Goal: Task Accomplishment & Management: Manage account settings

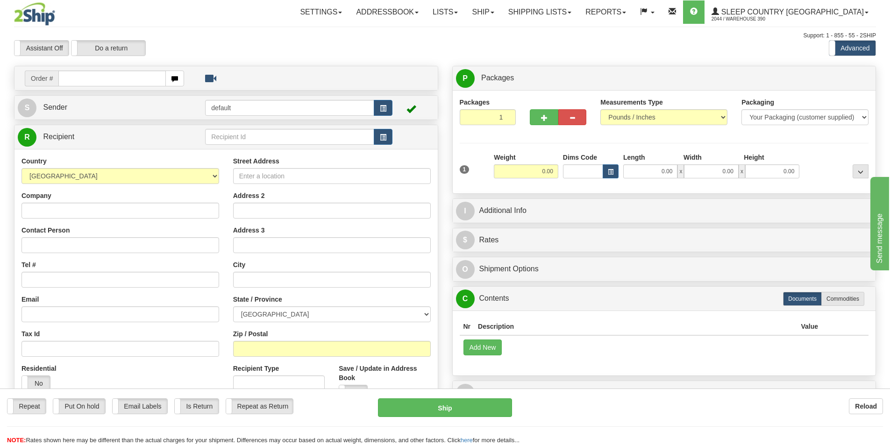
click at [132, 77] on input "text" at bounding box center [111, 79] width 107 height 16
type input "9002i041845"
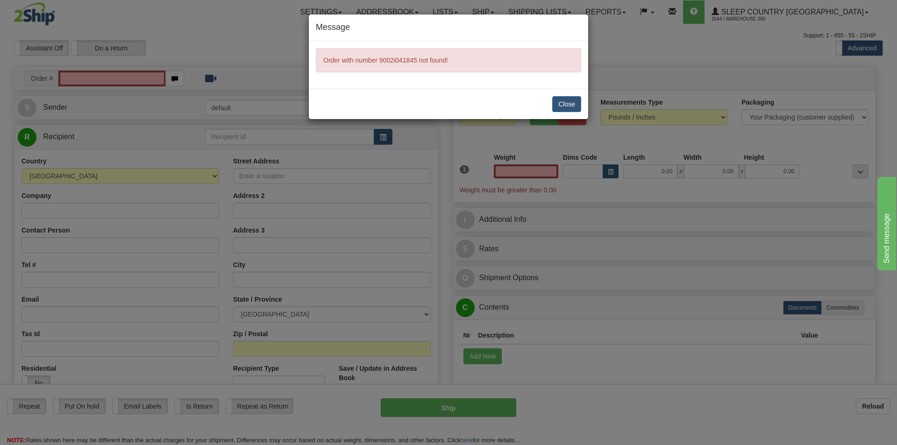
type input "0.00"
click at [556, 99] on button "Close" at bounding box center [566, 104] width 29 height 16
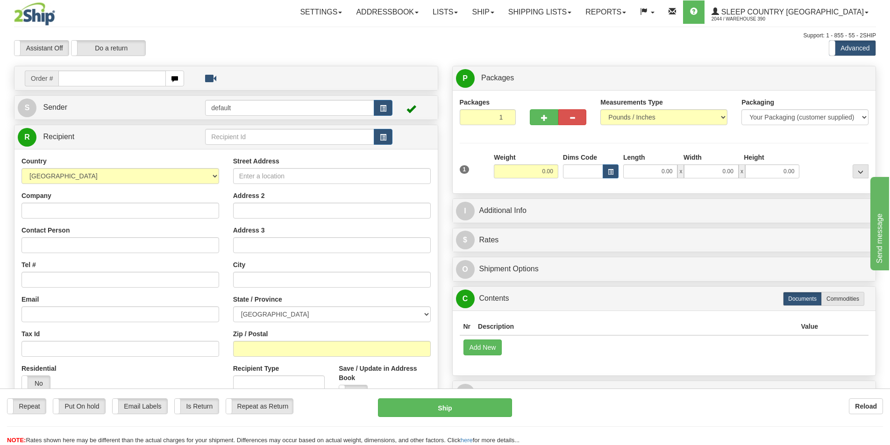
drag, startPoint x: 0, startPoint y: 0, endPoint x: 108, endPoint y: 78, distance: 133.5
click at [108, 78] on input "text" at bounding box center [111, 79] width 107 height 16
type input "300i038281"
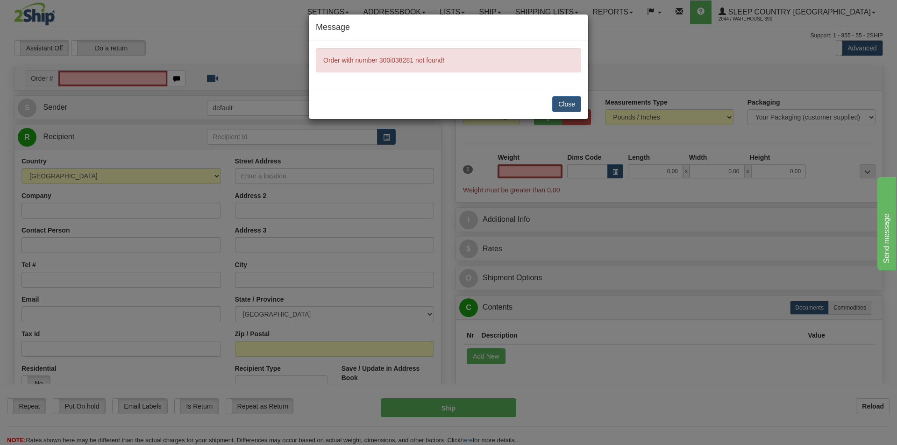
type input "0.00"
click at [557, 102] on button "Close" at bounding box center [566, 104] width 29 height 16
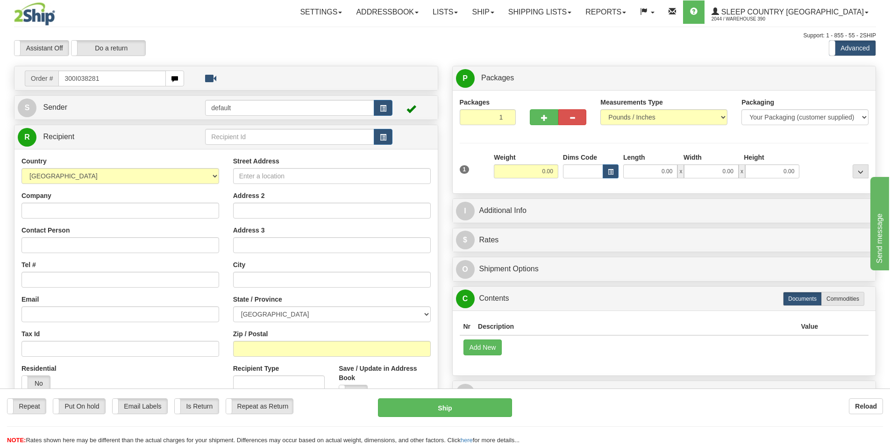
type input "300I038281"
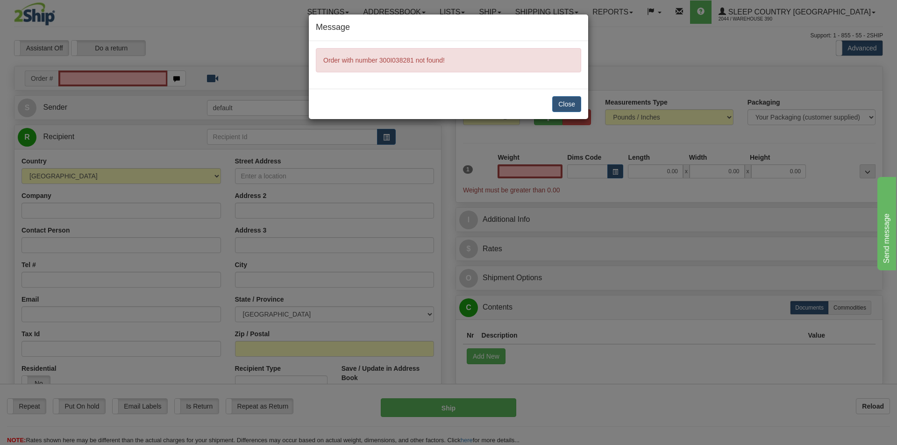
type input "0.00"
click at [565, 104] on button "Close" at bounding box center [566, 104] width 29 height 16
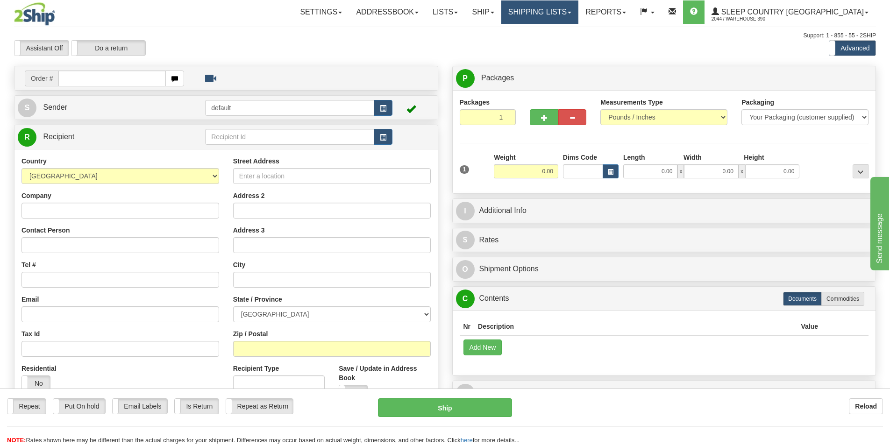
click at [578, 17] on link "Shipping lists" at bounding box center [539, 11] width 77 height 23
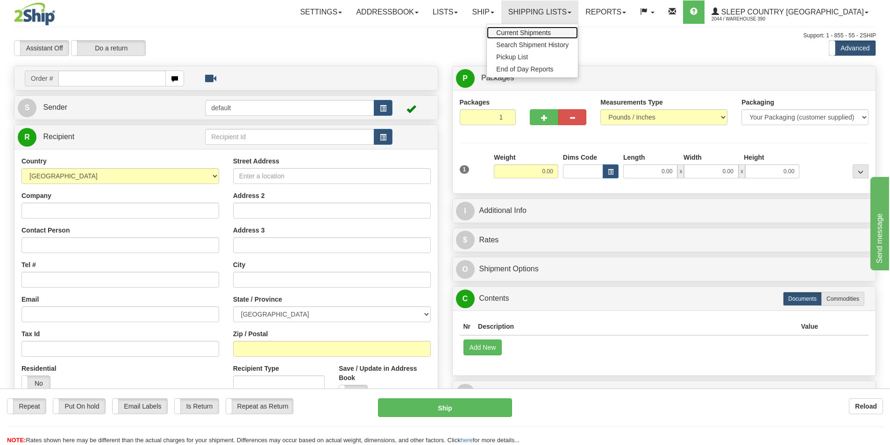
click at [551, 32] on span "Current Shipments" at bounding box center [523, 32] width 55 height 7
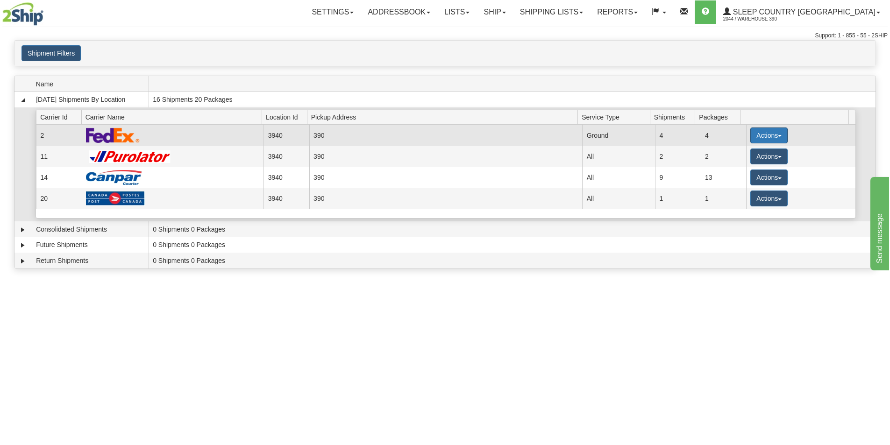
click at [775, 133] on button "Actions" at bounding box center [768, 135] width 37 height 16
click at [742, 162] on span "Close" at bounding box center [732, 165] width 21 height 7
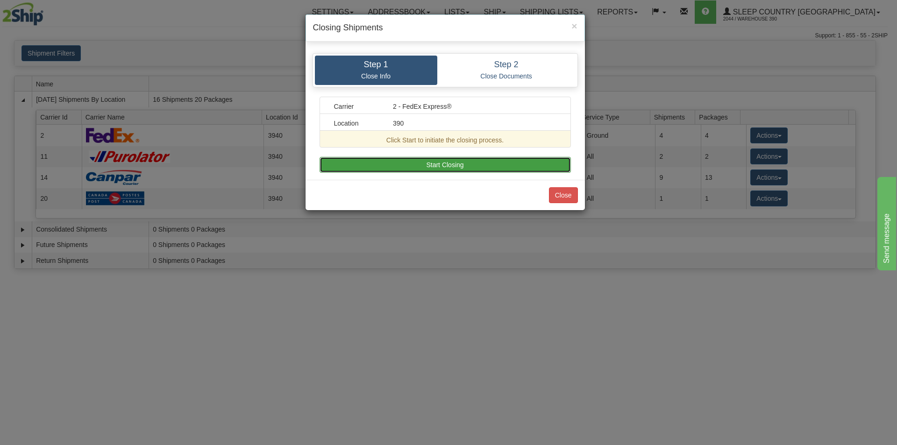
click at [469, 166] on button "Start Closing" at bounding box center [444, 165] width 251 height 16
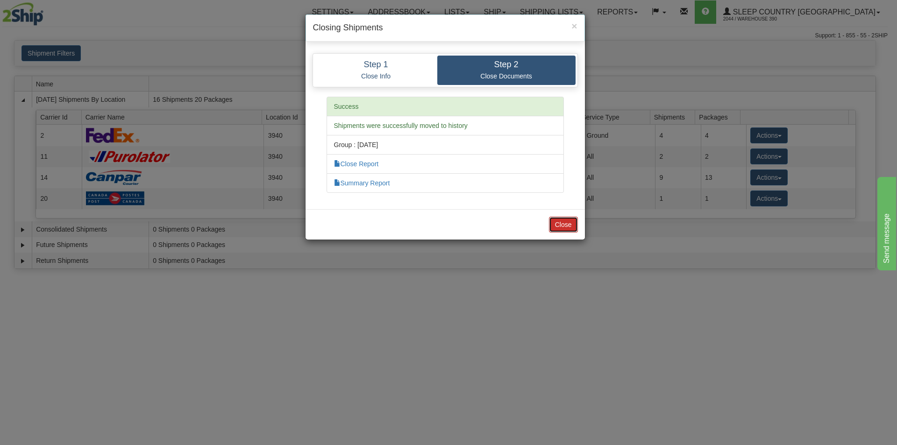
click at [555, 220] on button "Close" at bounding box center [563, 225] width 29 height 16
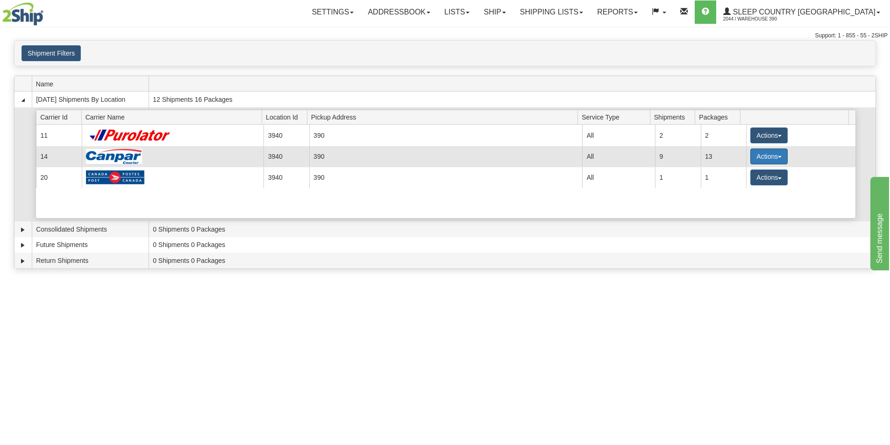
click at [757, 163] on button "Actions" at bounding box center [768, 157] width 37 height 16
click at [746, 185] on link "Close" at bounding box center [749, 186] width 75 height 12
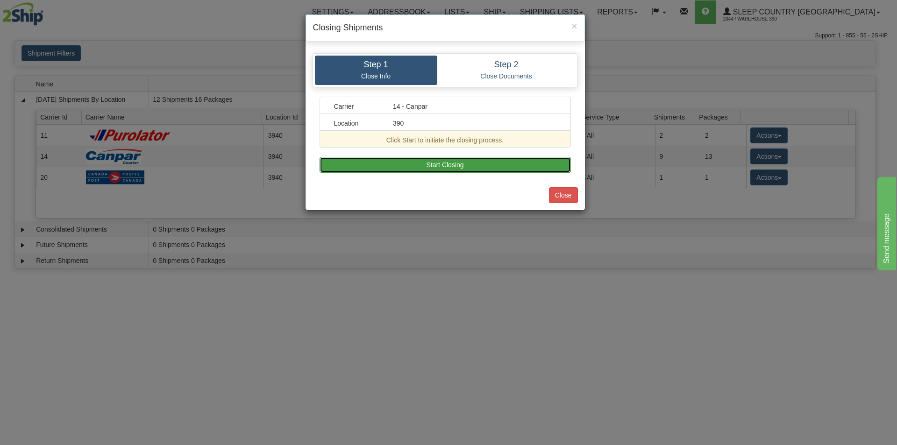
click at [529, 162] on button "Start Closing" at bounding box center [444, 165] width 251 height 16
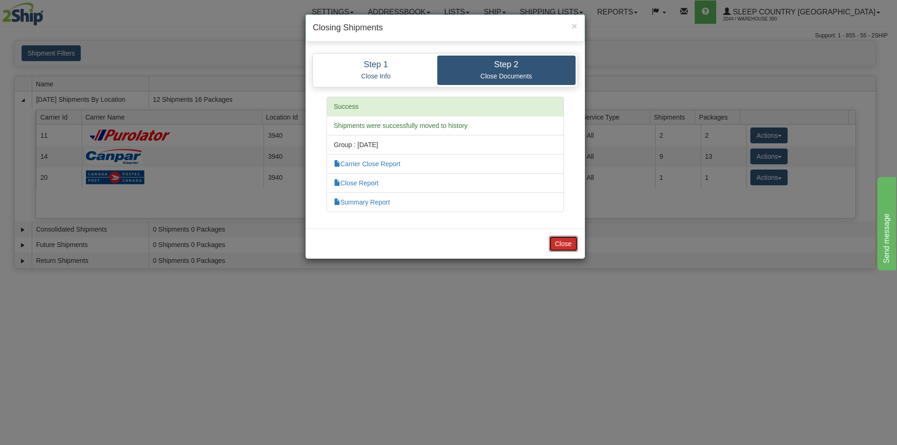
click at [571, 244] on button "Close" at bounding box center [563, 244] width 29 height 16
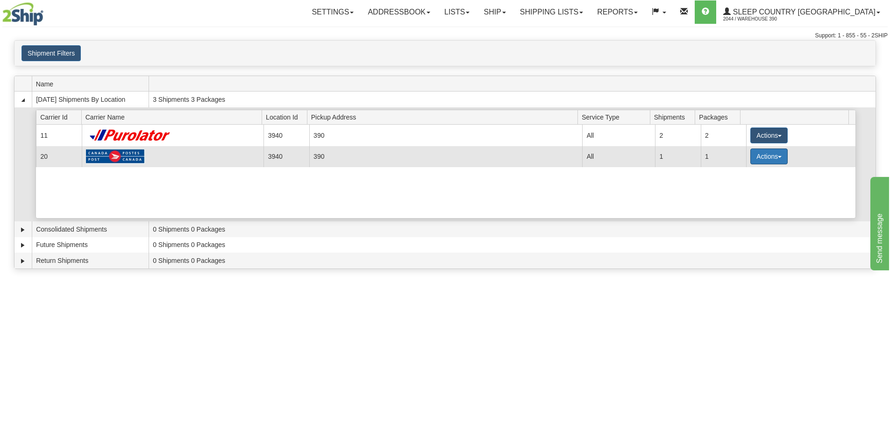
click at [769, 153] on button "Actions" at bounding box center [768, 157] width 37 height 16
click at [741, 186] on span "Close" at bounding box center [732, 186] width 21 height 7
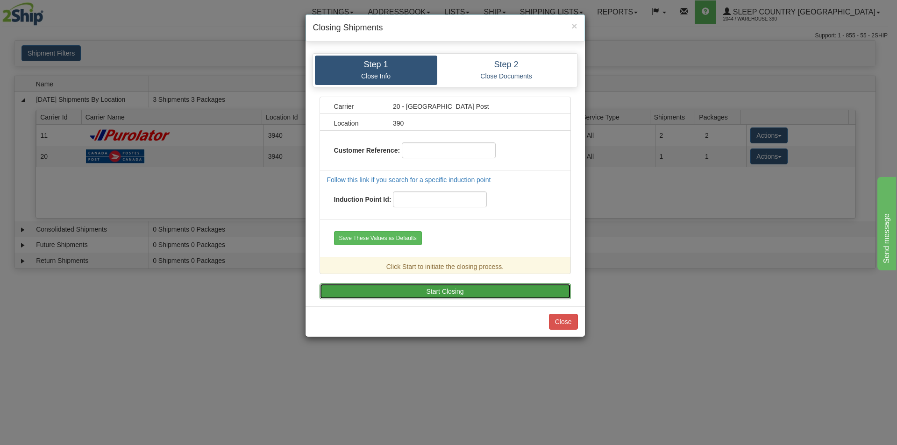
click at [455, 288] on button "Start Closing" at bounding box center [444, 291] width 251 height 16
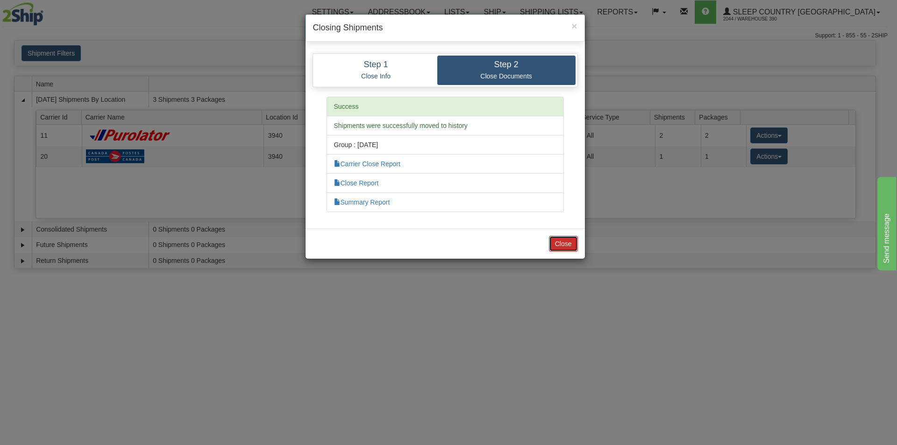
click at [559, 243] on button "Close" at bounding box center [563, 244] width 29 height 16
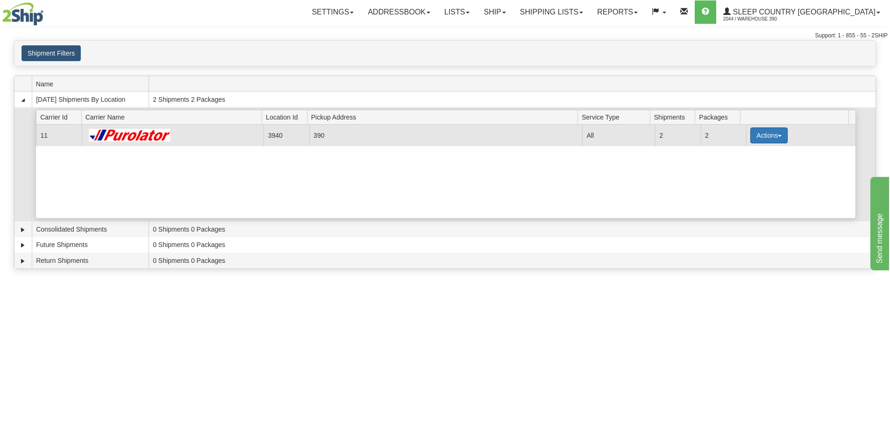
click at [755, 138] on button "Actions" at bounding box center [768, 135] width 37 height 16
click at [744, 180] on span "Pickup" at bounding box center [734, 177] width 25 height 7
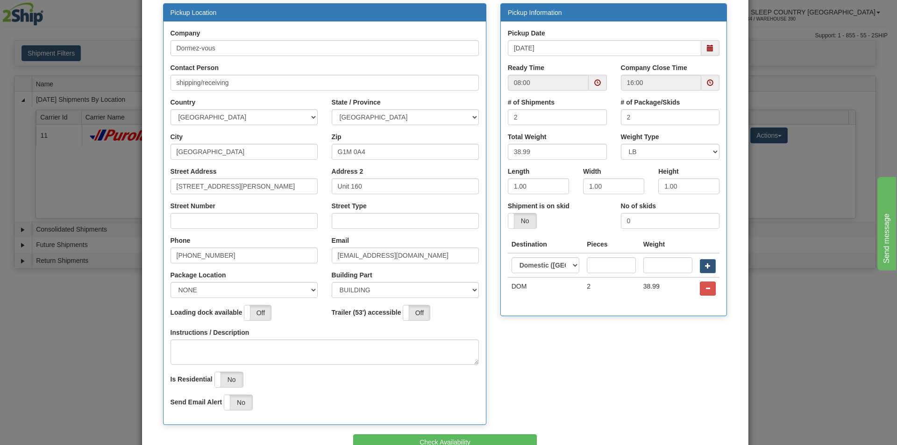
scroll to position [150, 0]
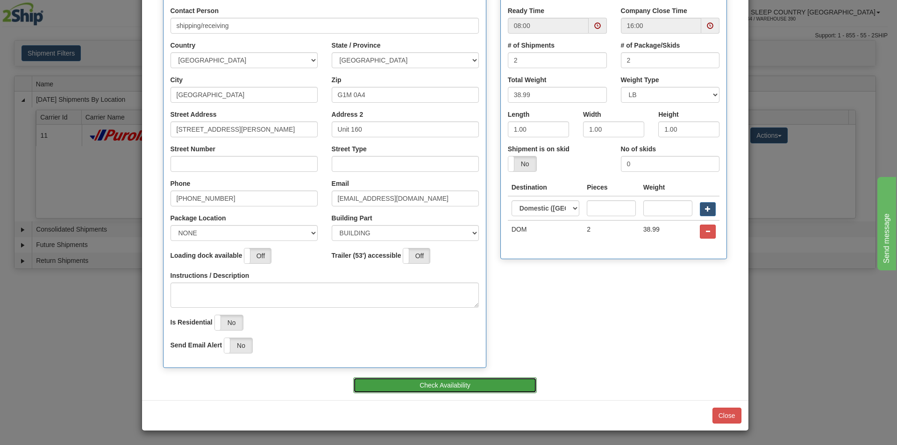
click at [458, 384] on button "Check Availability" at bounding box center [445, 385] width 184 height 16
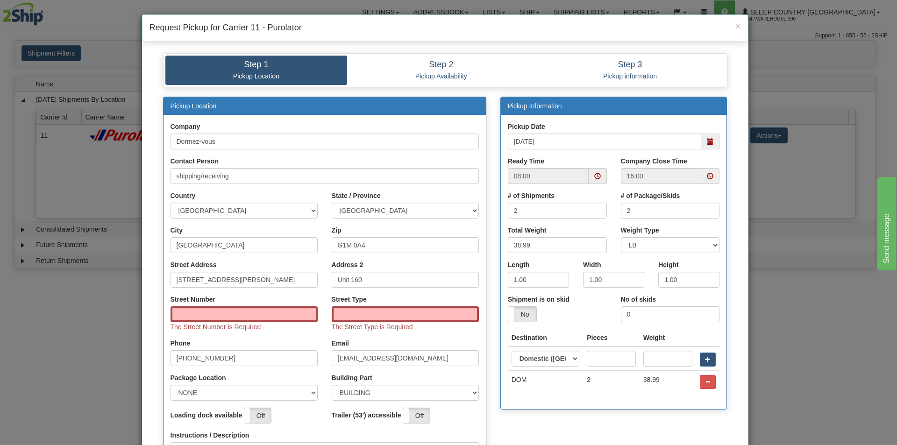
scroll to position [47, 0]
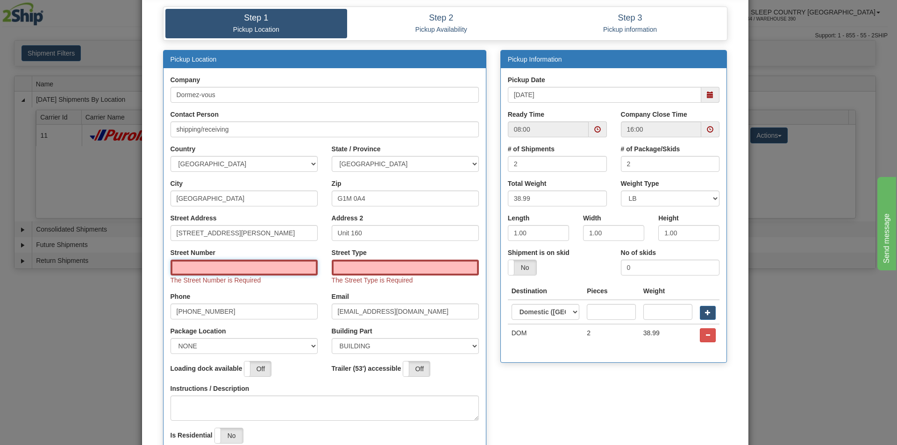
click at [207, 269] on input "Street Number" at bounding box center [243, 268] width 147 height 16
type input "210"
click at [378, 265] on input "Street Type" at bounding box center [405, 268] width 147 height 16
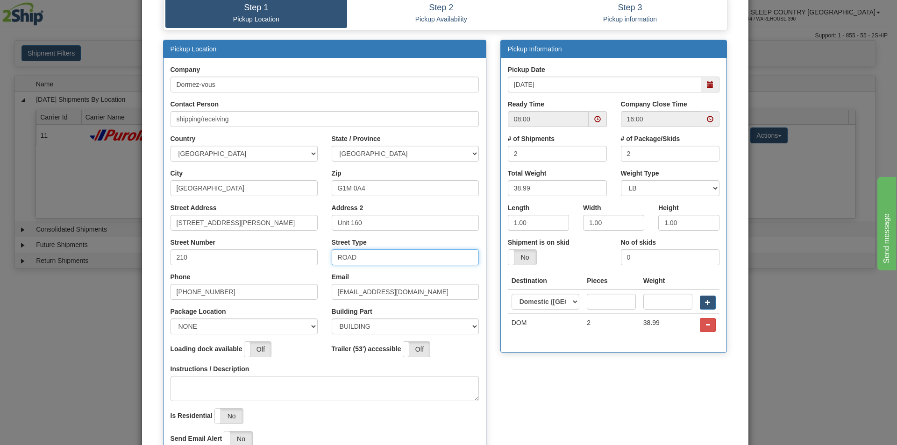
scroll to position [150, 0]
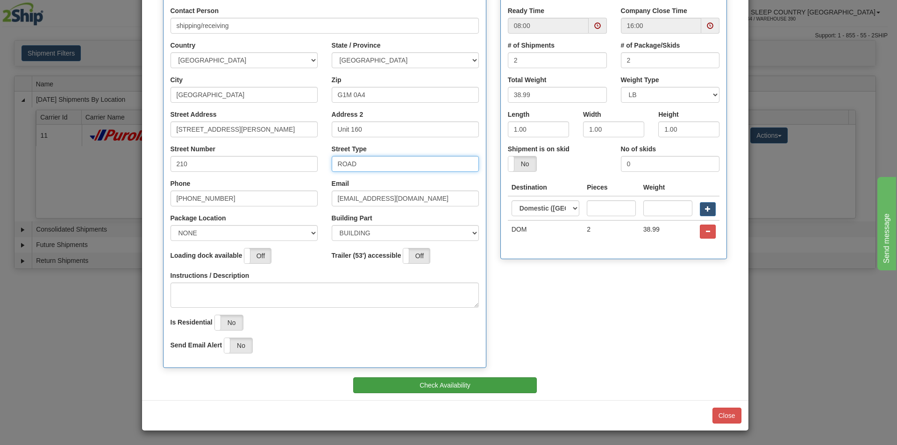
type input "ROAD"
click at [453, 382] on button "Check Availability" at bounding box center [445, 385] width 184 height 16
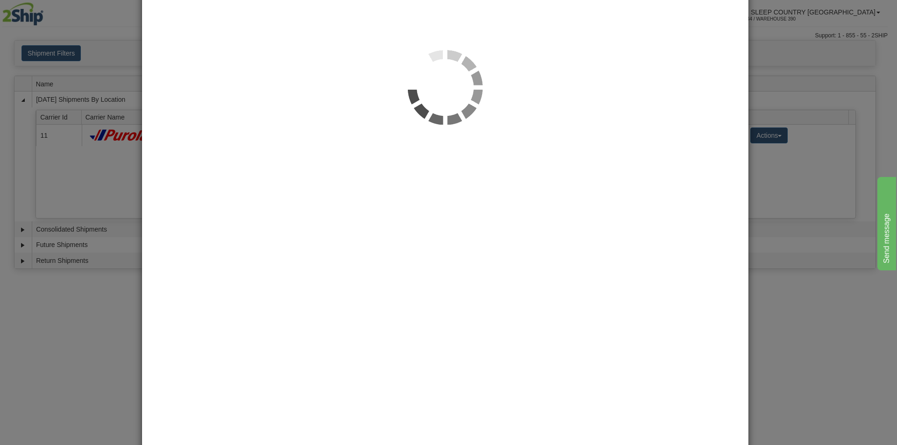
scroll to position [0, 0]
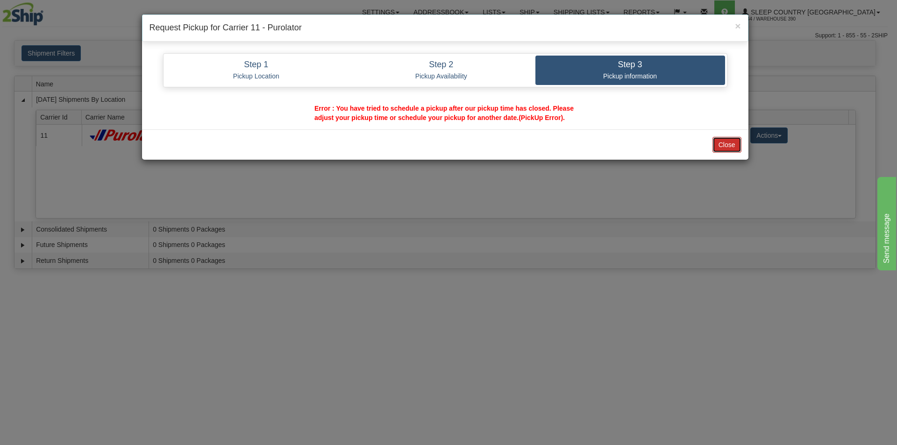
click at [725, 140] on button "Close" at bounding box center [726, 145] width 29 height 16
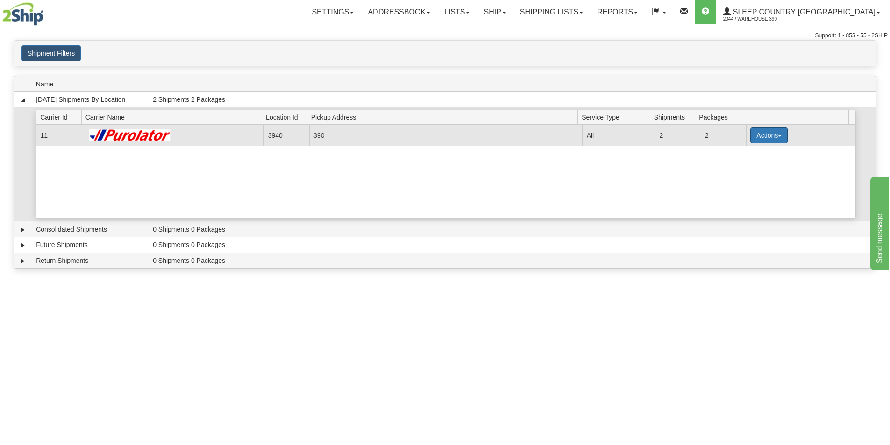
click at [774, 133] on button "Actions" at bounding box center [768, 135] width 37 height 16
click at [737, 177] on span "Pickup" at bounding box center [734, 177] width 25 height 7
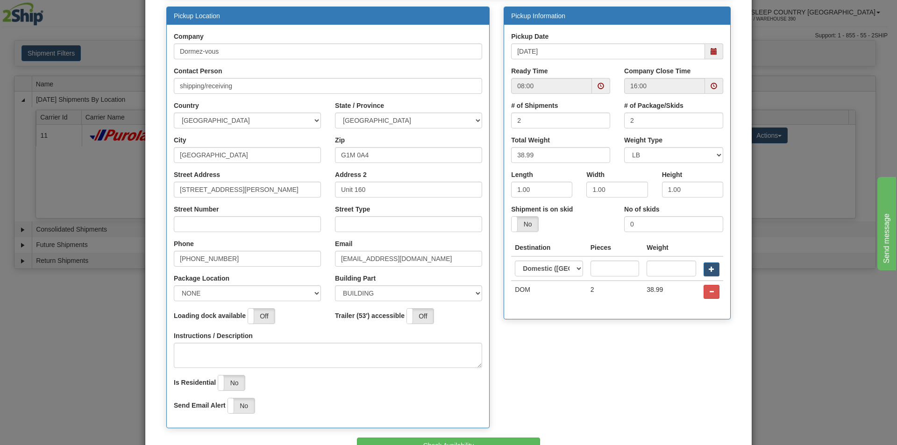
scroll to position [93, 0]
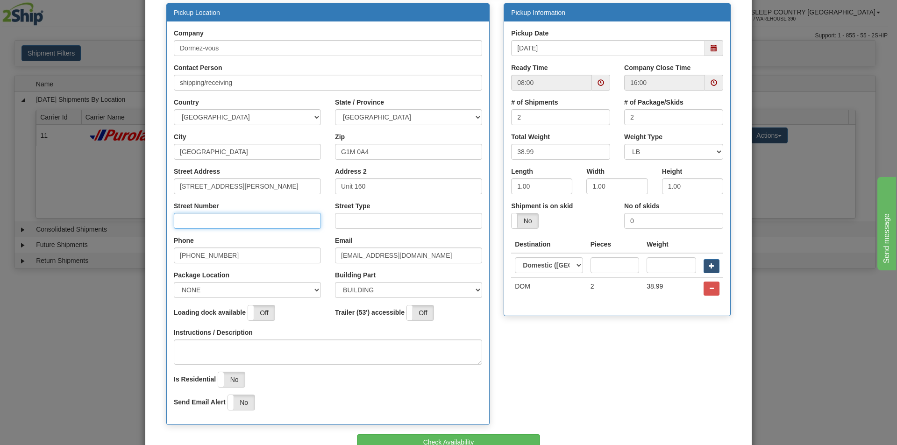
click at [203, 220] on input "Street Number" at bounding box center [247, 221] width 147 height 16
type input "[STREET_ADDRESS][PERSON_NAME]"
click at [408, 227] on input "Street Type" at bounding box center [408, 221] width 147 height 16
click at [711, 52] on span at bounding box center [714, 48] width 18 height 16
type input "STREET"
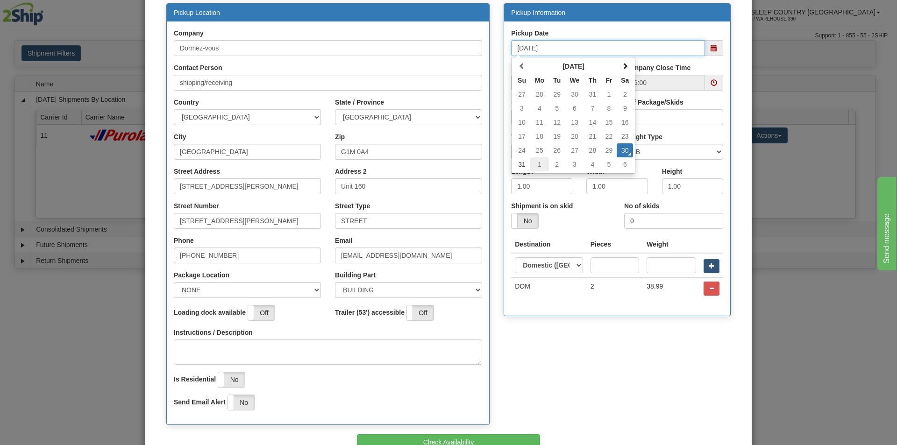
click at [538, 165] on td "1" at bounding box center [539, 164] width 19 height 14
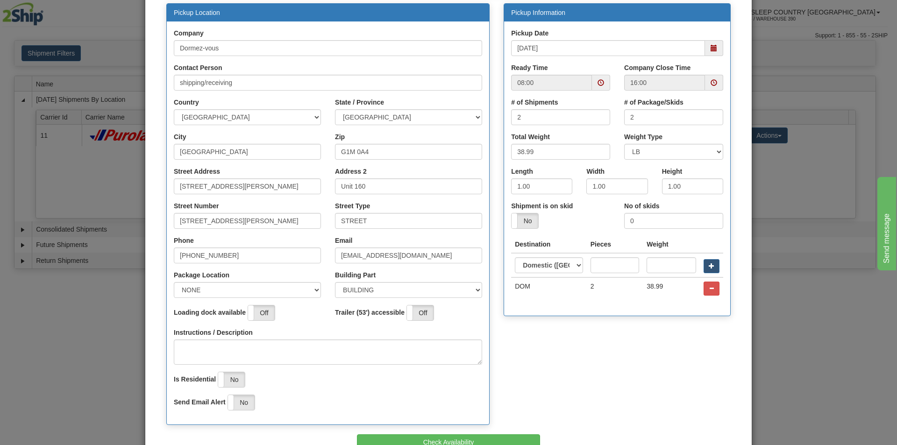
click at [712, 49] on span at bounding box center [713, 48] width 7 height 7
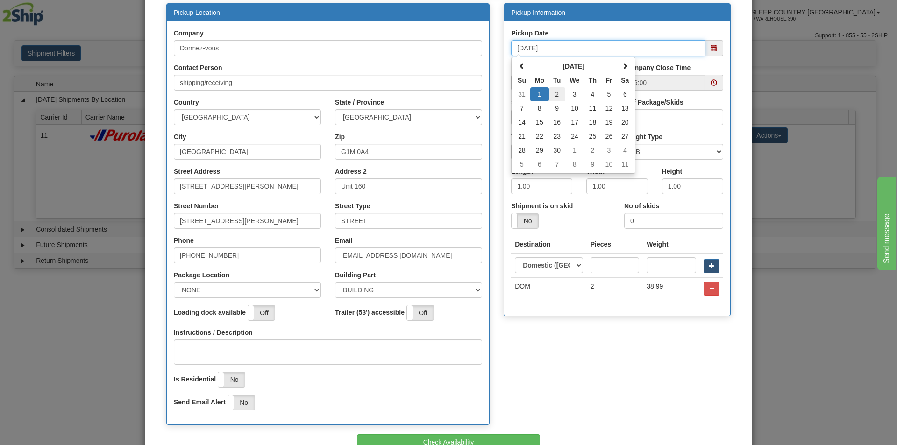
click at [553, 97] on td "2" at bounding box center [557, 94] width 16 height 14
type input "[DATE]"
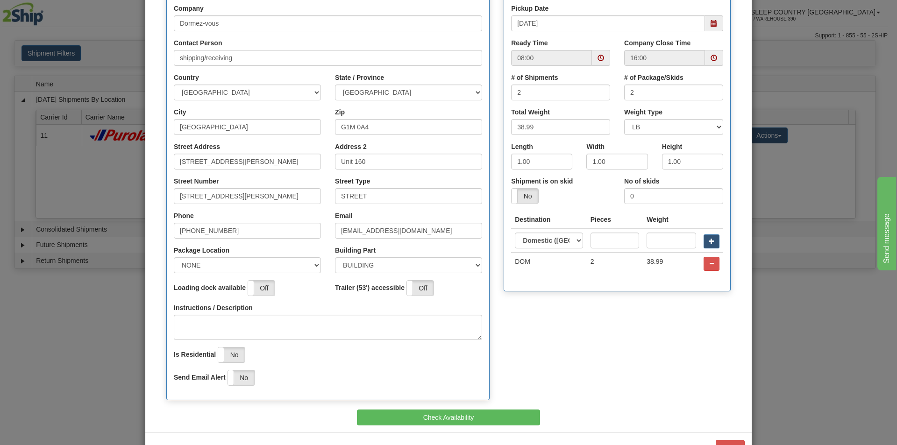
scroll to position [140, 0]
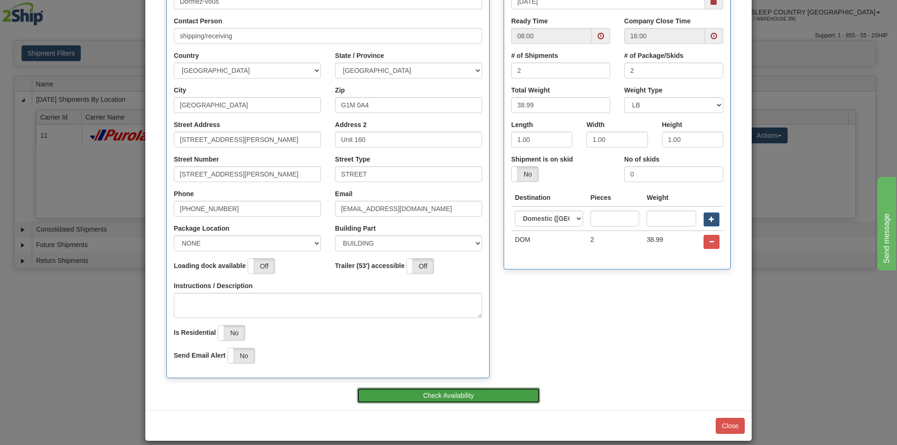
click at [445, 395] on button "Check Availability" at bounding box center [449, 396] width 184 height 16
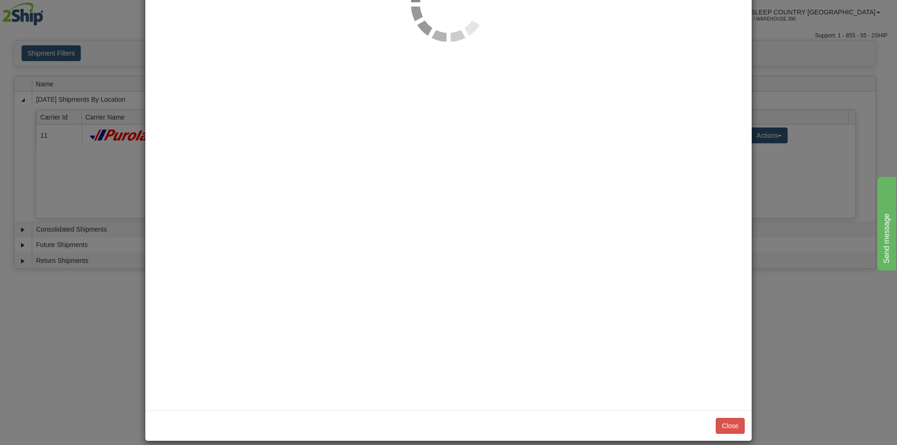
scroll to position [0, 0]
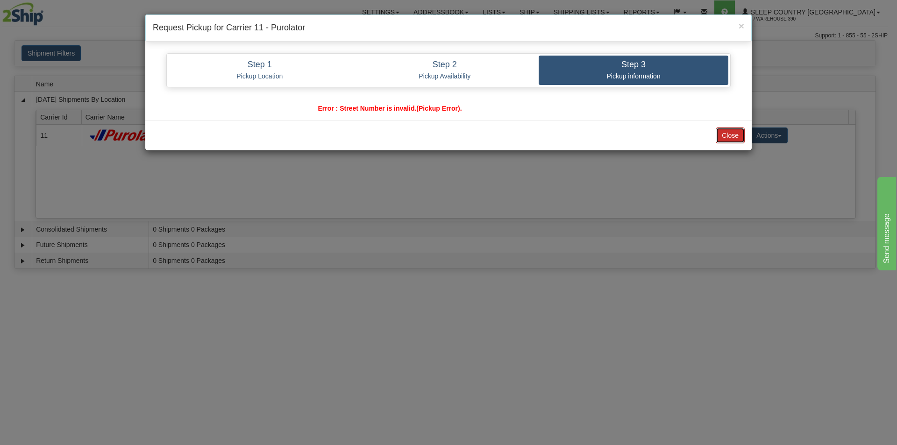
click at [727, 131] on button "Close" at bounding box center [729, 135] width 29 height 16
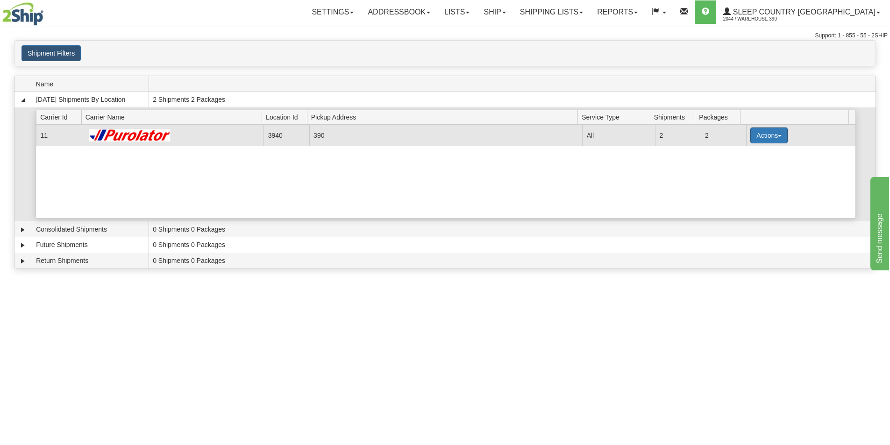
click at [763, 133] on button "Actions" at bounding box center [768, 135] width 37 height 16
click at [744, 180] on span "Pickup" at bounding box center [734, 177] width 25 height 7
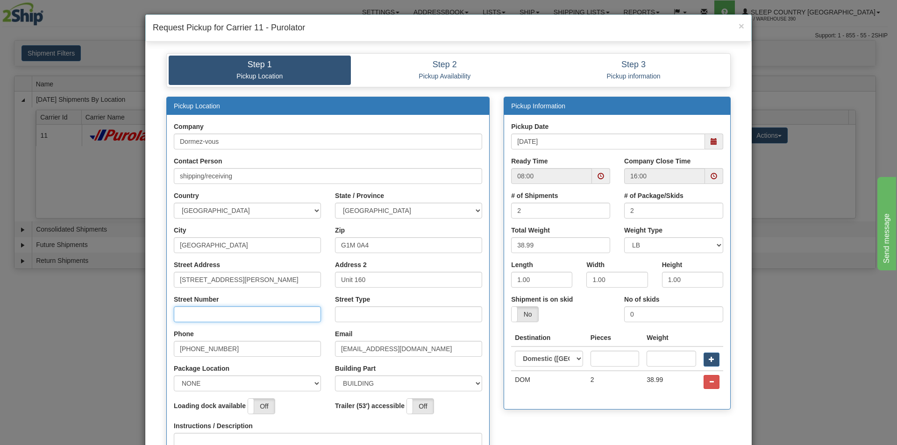
click at [218, 311] on input "Street Number" at bounding box center [247, 314] width 147 height 16
type input "210"
click at [379, 318] on input "Street Type" at bounding box center [408, 314] width 147 height 16
type input "STREET"
click at [705, 139] on span at bounding box center [714, 142] width 18 height 16
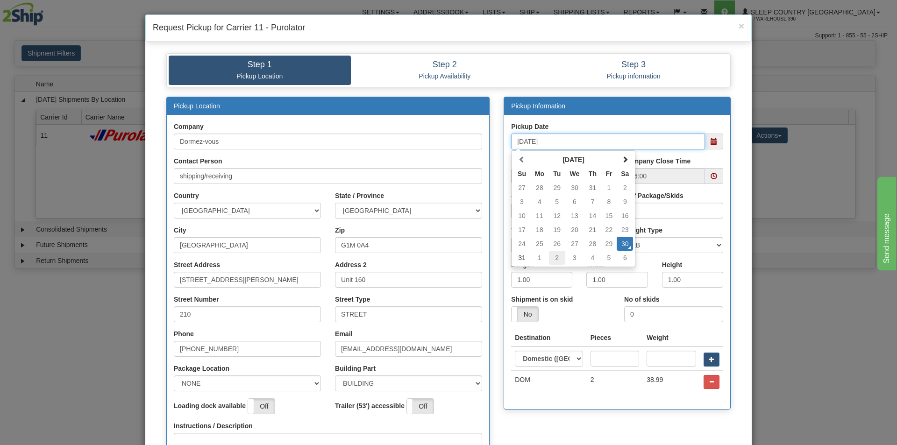
click at [549, 259] on td "2" at bounding box center [557, 258] width 16 height 14
type input "[DATE]"
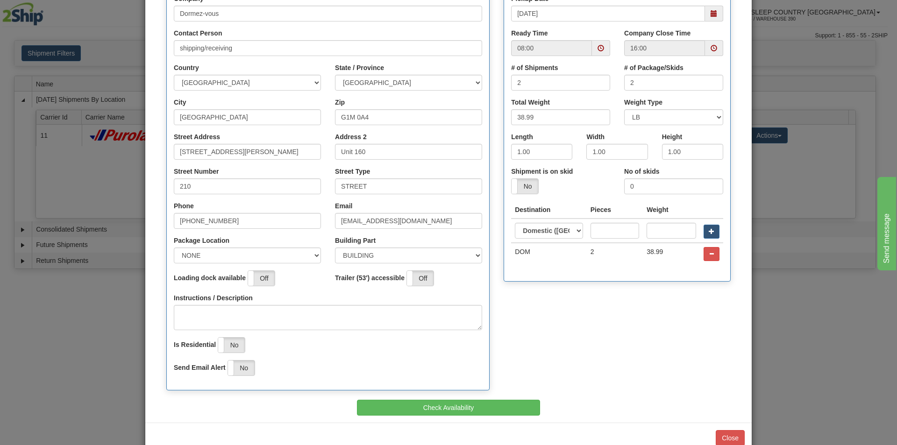
scroll to position [150, 0]
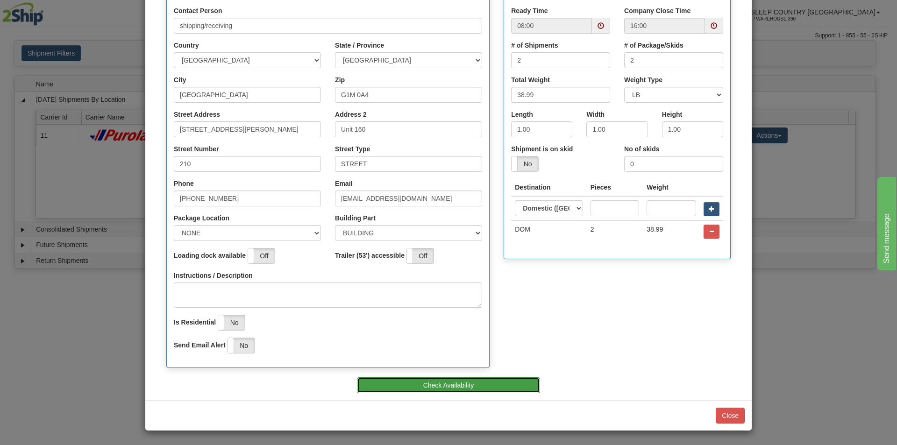
click at [467, 382] on button "Check Availability" at bounding box center [449, 385] width 184 height 16
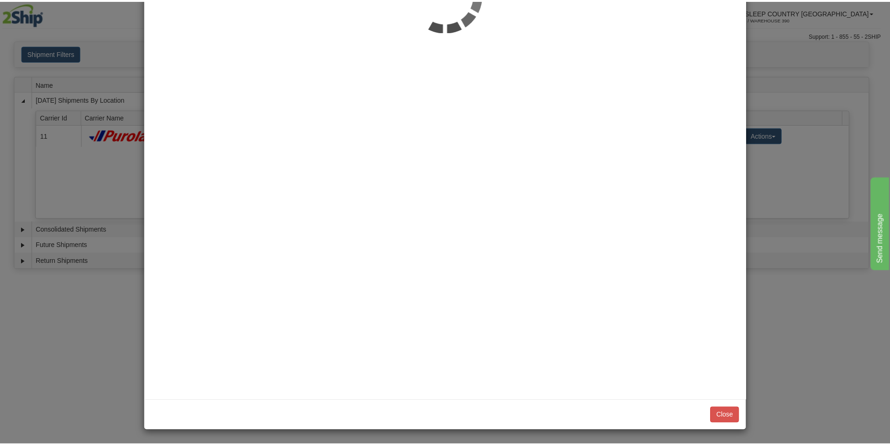
scroll to position [0, 0]
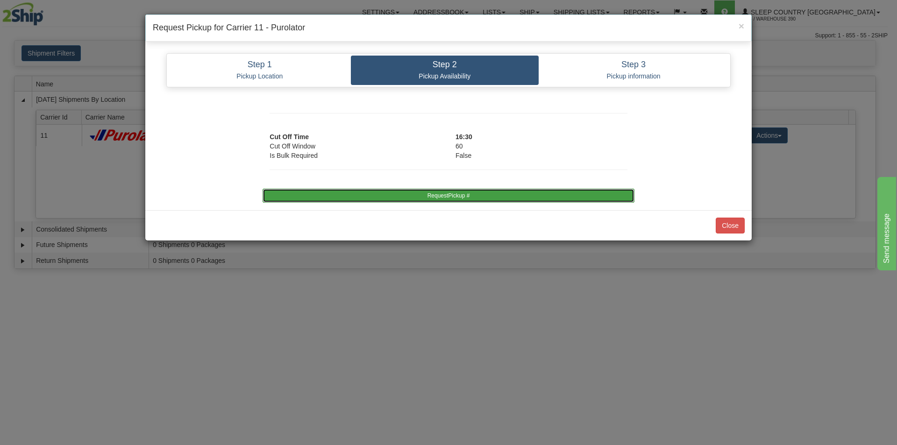
click at [447, 192] on button "RequestPickup #" at bounding box center [447, 196] width 371 height 14
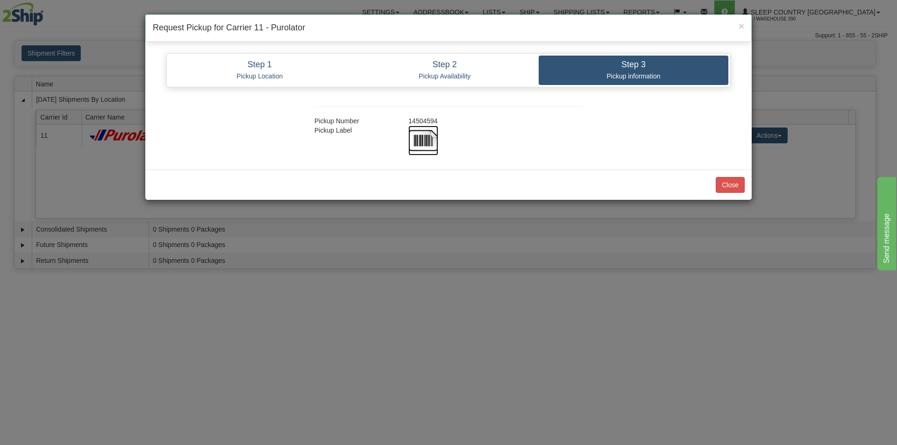
click at [425, 142] on img at bounding box center [423, 141] width 30 height 30
click at [736, 182] on button "Close" at bounding box center [729, 185] width 29 height 16
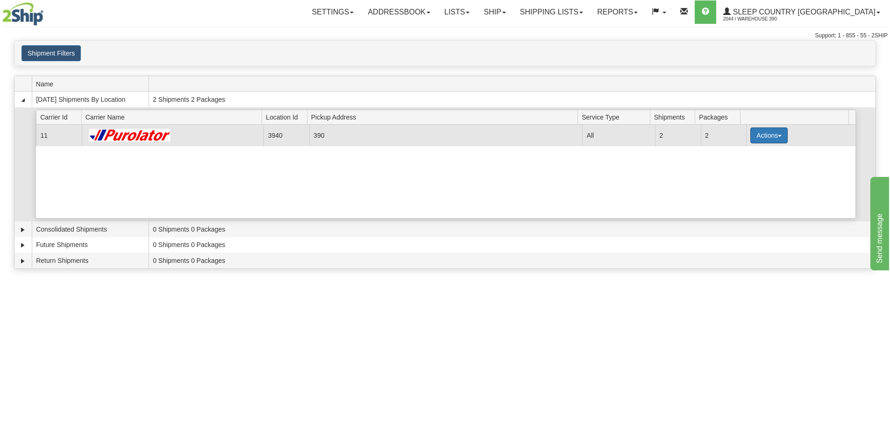
click at [776, 133] on button "Actions" at bounding box center [768, 135] width 37 height 16
click at [746, 163] on link "Close" at bounding box center [749, 165] width 75 height 12
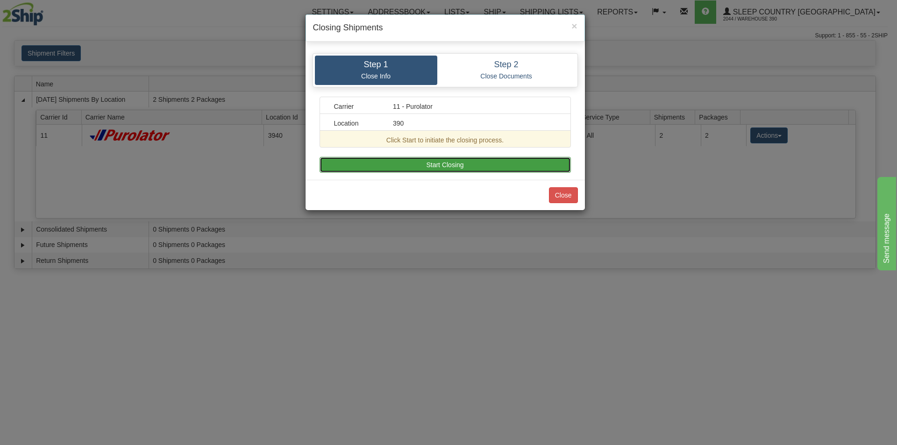
click at [513, 167] on button "Start Closing" at bounding box center [444, 165] width 251 height 16
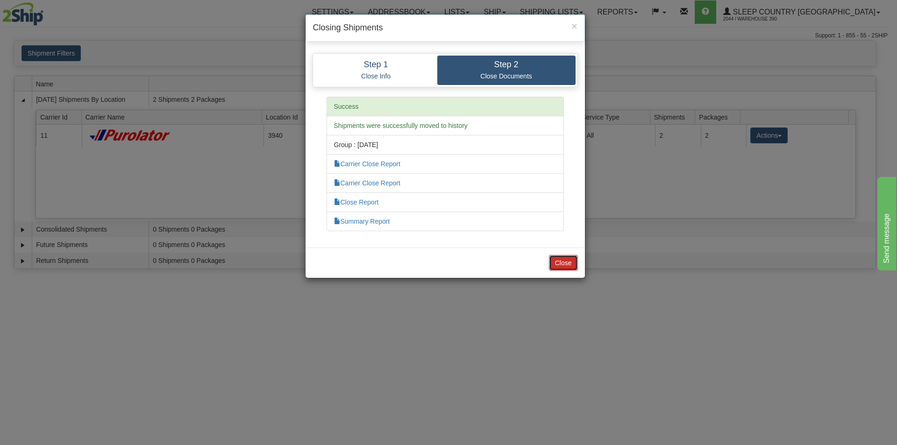
click at [567, 260] on button "Close" at bounding box center [563, 263] width 29 height 16
